Goal: Task Accomplishment & Management: Complete application form

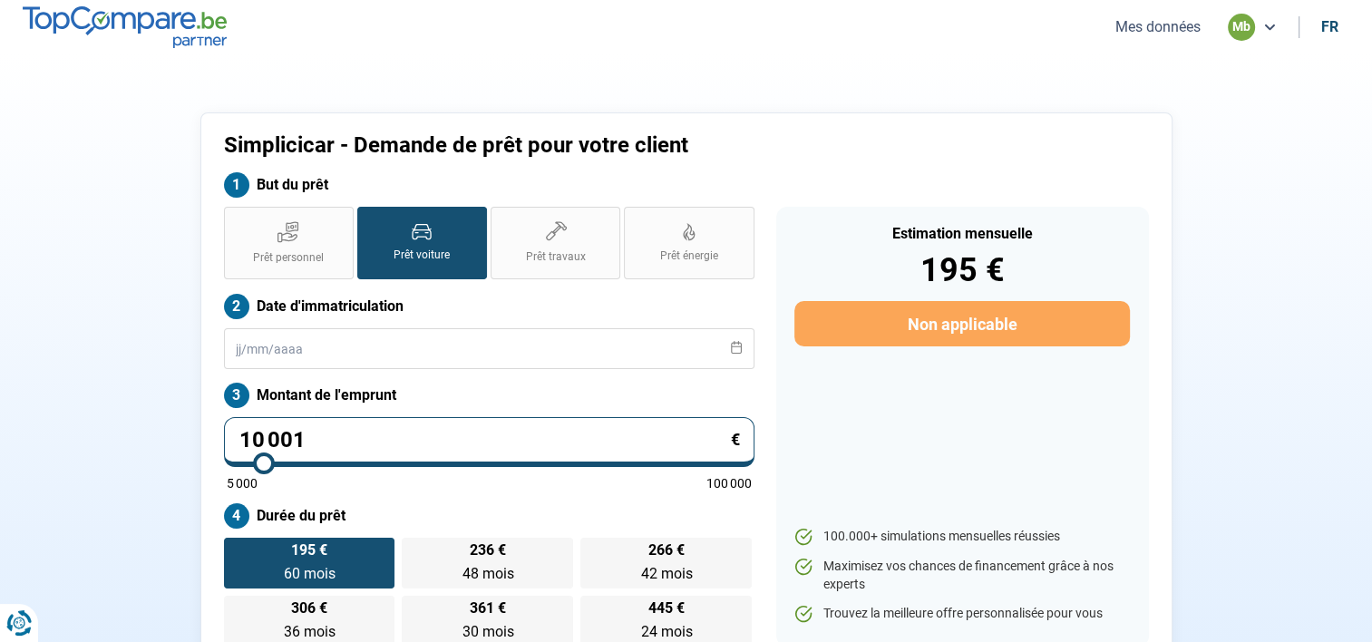
click at [1132, 34] on button "Mes données" at bounding box center [1158, 26] width 96 height 19
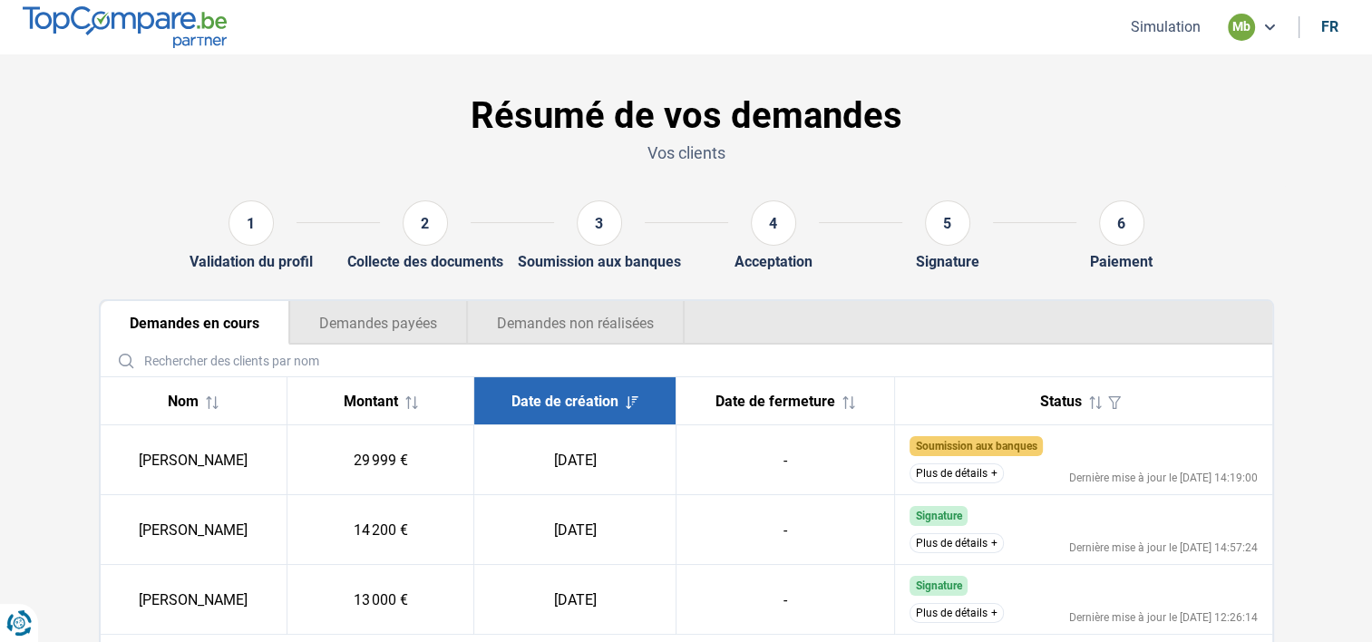
click at [954, 472] on button "Plus de détails" at bounding box center [956, 473] width 94 height 20
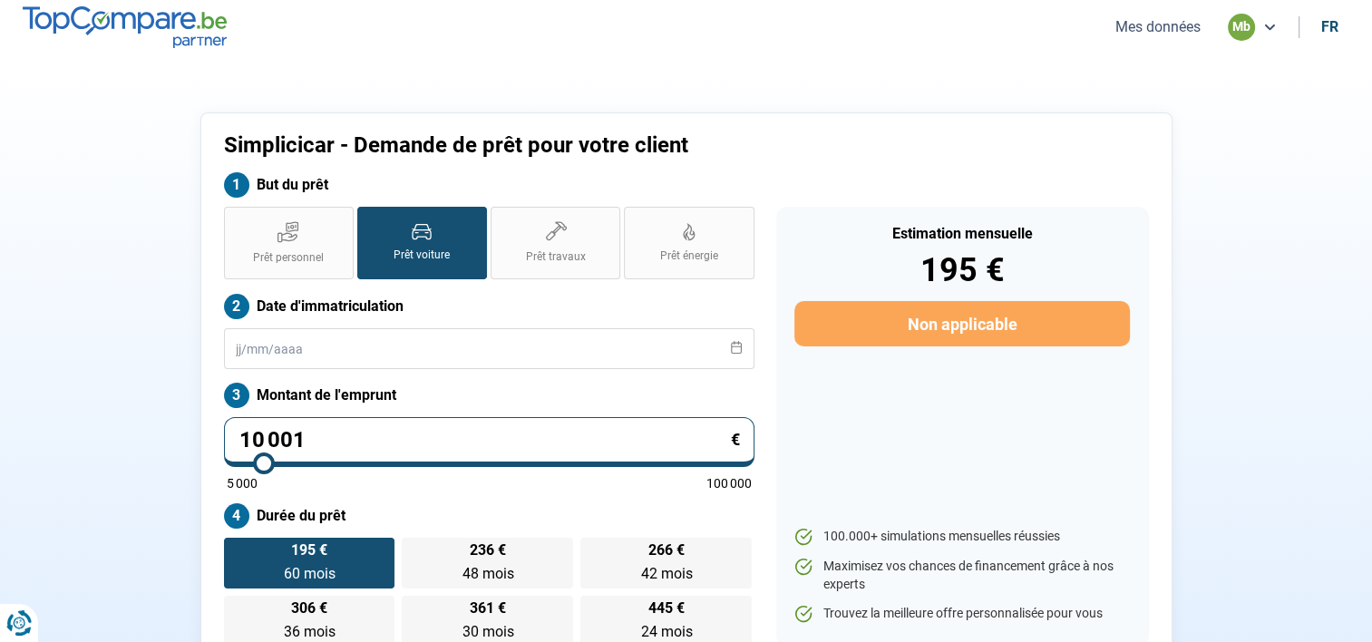
click at [1150, 29] on button "Mes données" at bounding box center [1158, 26] width 96 height 19
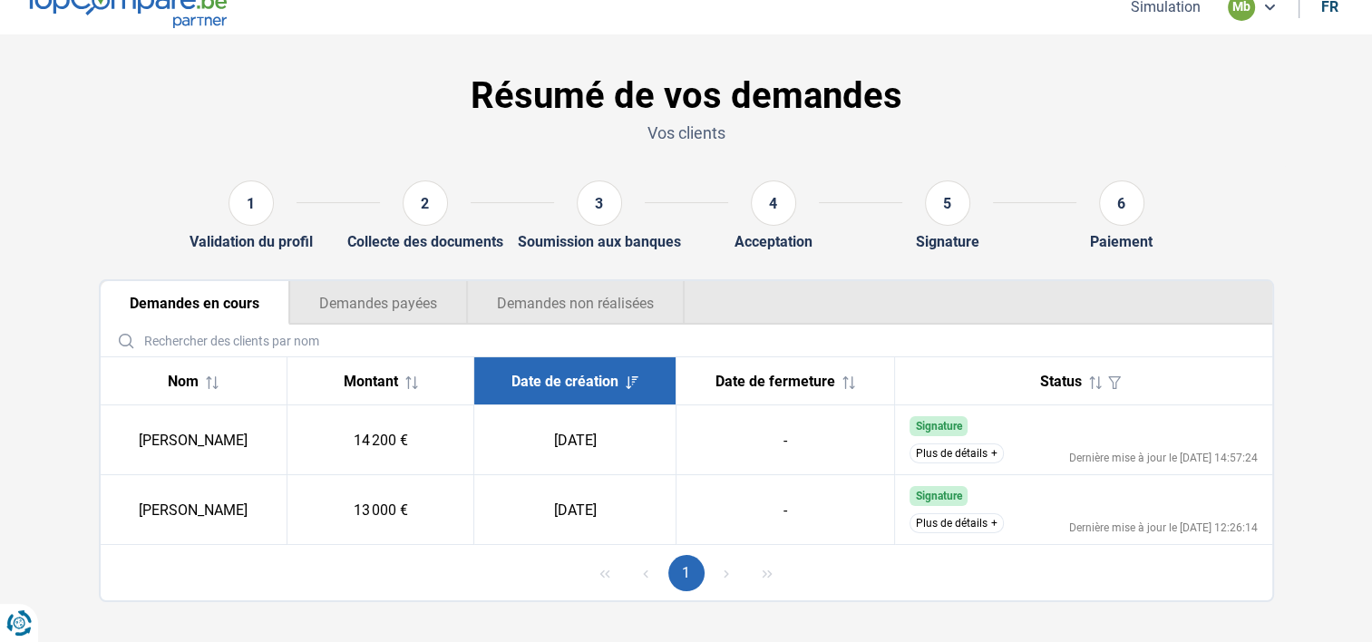
scroll to position [40, 0]
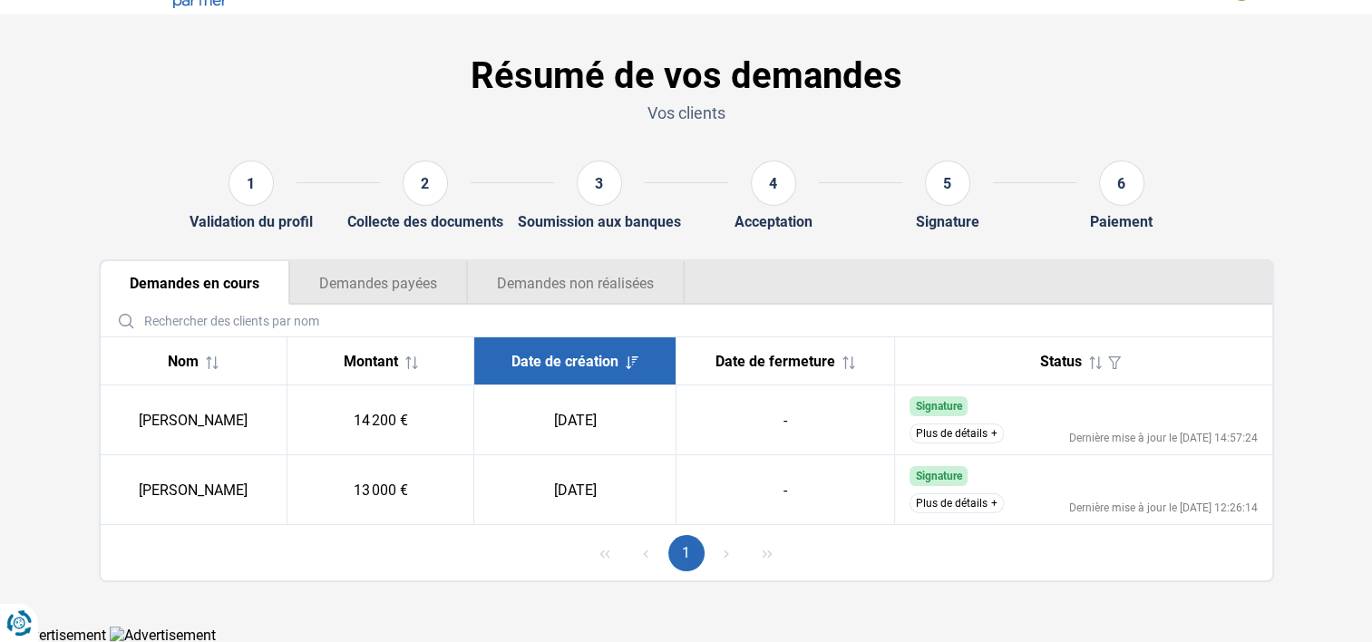
click at [344, 299] on button "Demandes payées" at bounding box center [378, 283] width 178 height 44
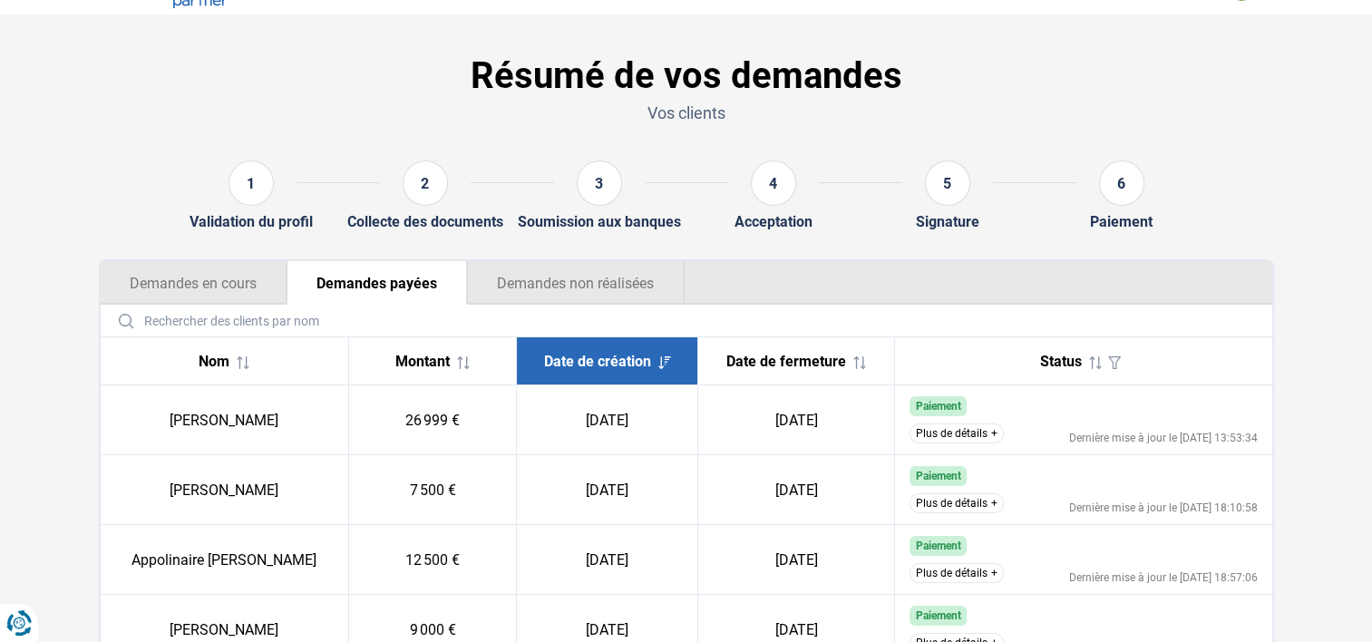
click at [160, 276] on button "Demandes en cours" at bounding box center [194, 283] width 186 height 44
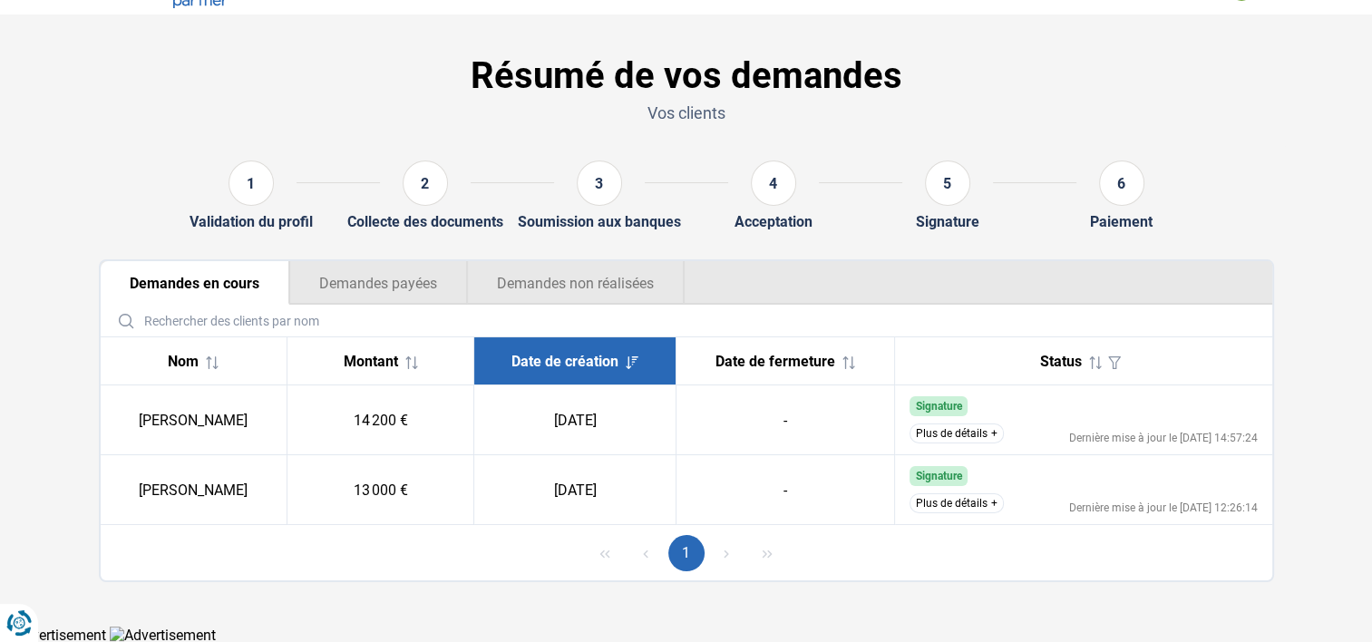
click at [604, 297] on button "Demandes non réalisées" at bounding box center [576, 283] width 218 height 44
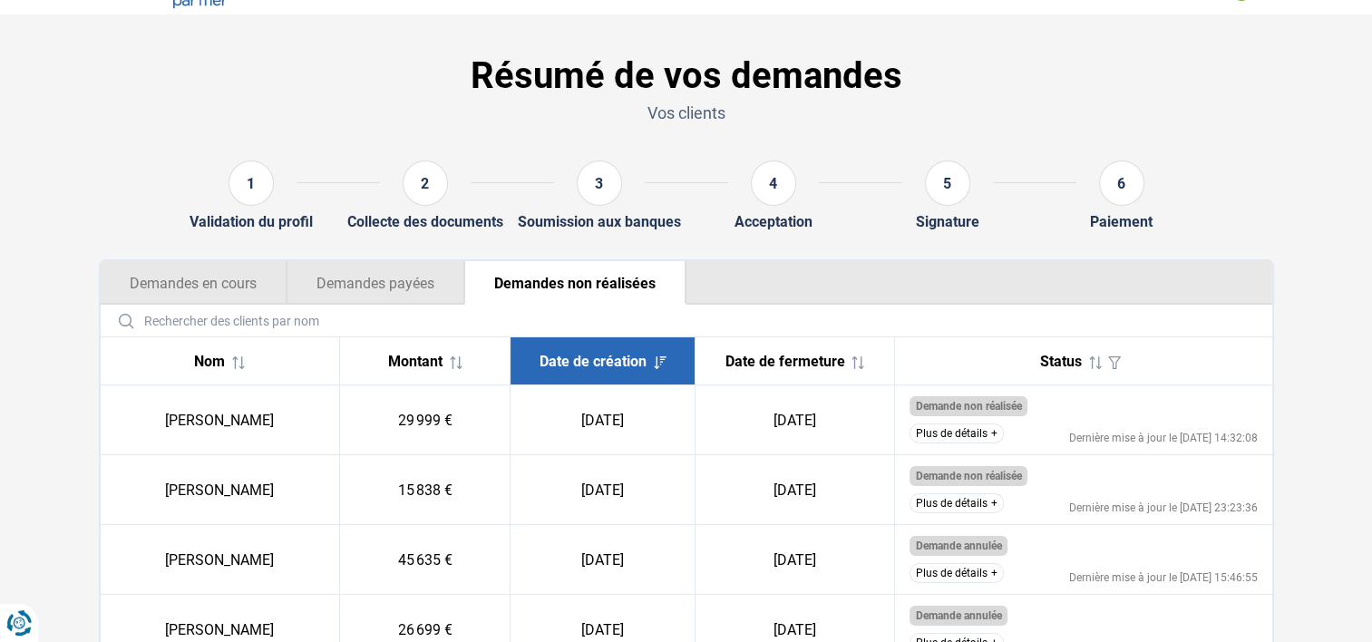
drag, startPoint x: 1041, startPoint y: 406, endPoint x: 1092, endPoint y: 406, distance: 51.7
click at [1092, 406] on div "Demande non réalisée" at bounding box center [1083, 406] width 348 height 20
